Goal: Find contact information: Find contact information

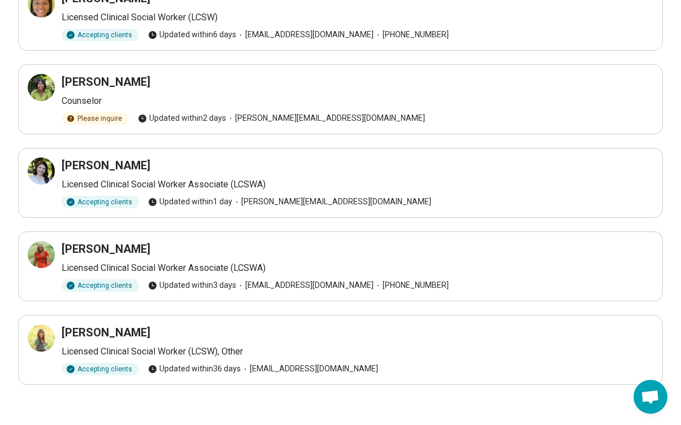
scroll to position [115, 0]
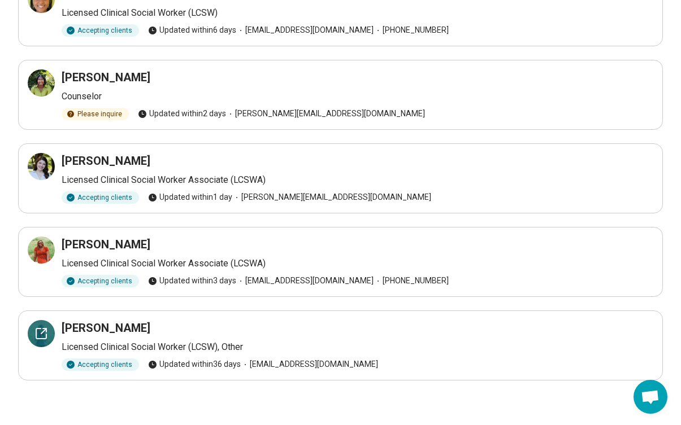
click at [40, 337] on icon at bounding box center [41, 334] width 14 height 14
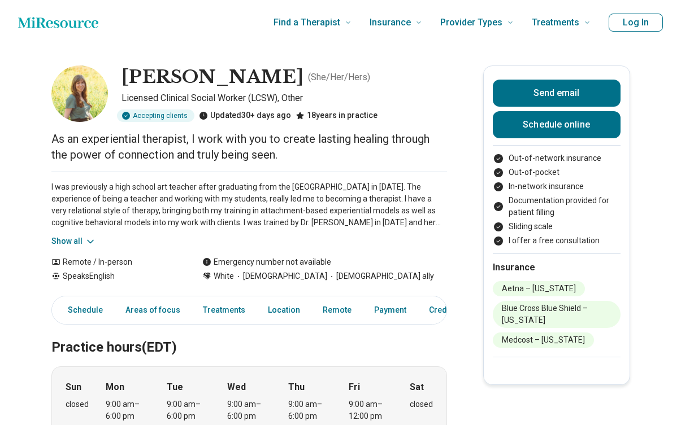
scroll to position [1336, 0]
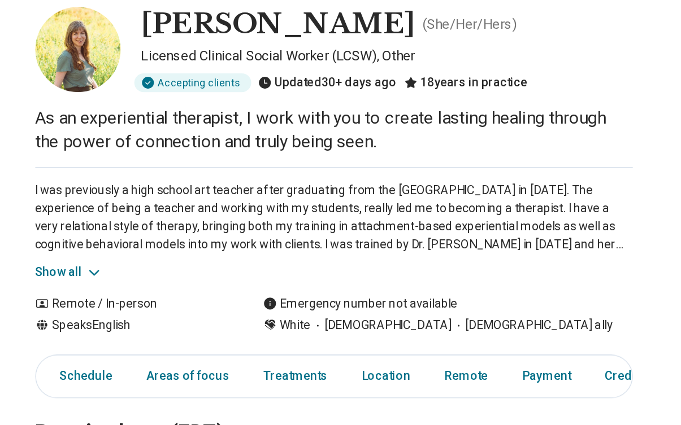
click at [93, 237] on icon at bounding box center [90, 241] width 11 height 11
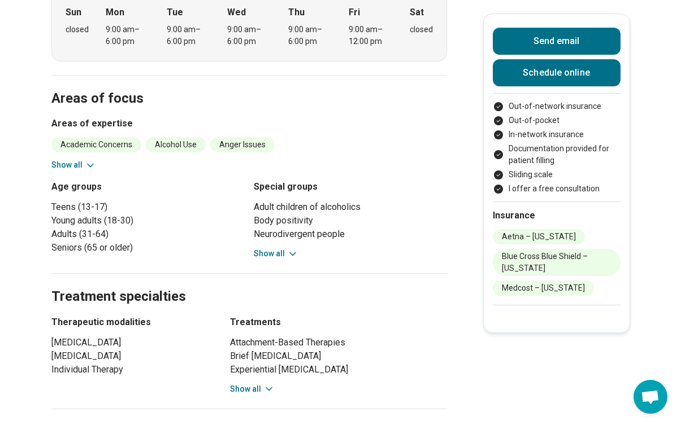
scroll to position [461, 0]
